Goal: Task Accomplishment & Management: Use online tool/utility

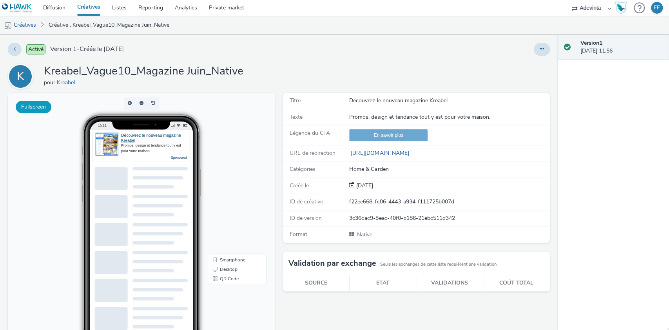
click at [37, 103] on button "Fullscreen" at bounding box center [34, 107] width 36 height 13
click at [82, 11] on link "Créatives" at bounding box center [88, 8] width 35 height 16
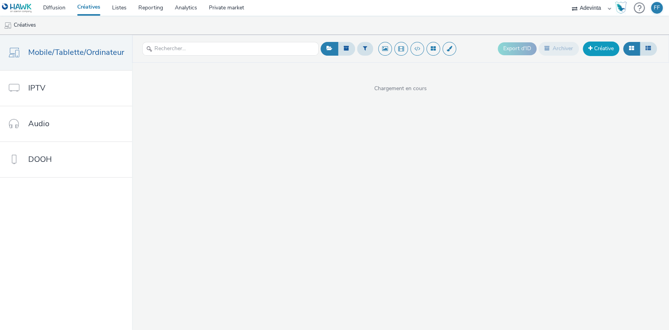
click at [599, 51] on link "Créative" at bounding box center [601, 49] width 36 height 14
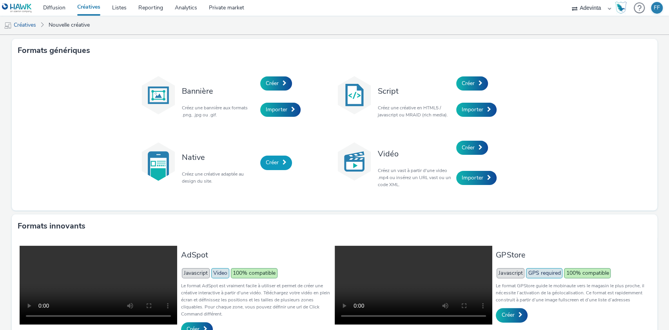
click at [277, 160] on link "Créer" at bounding box center [276, 163] width 32 height 14
